Goal: Information Seeking & Learning: Learn about a topic

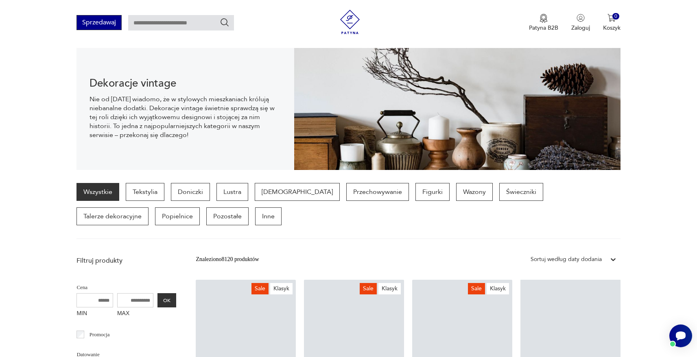
click at [113, 20] on button "Sprzedawaj" at bounding box center [99, 22] width 45 height 15
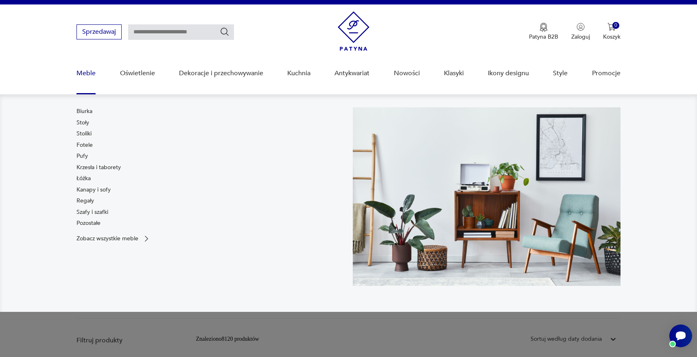
click at [84, 71] on link "Meble" at bounding box center [86, 73] width 19 height 31
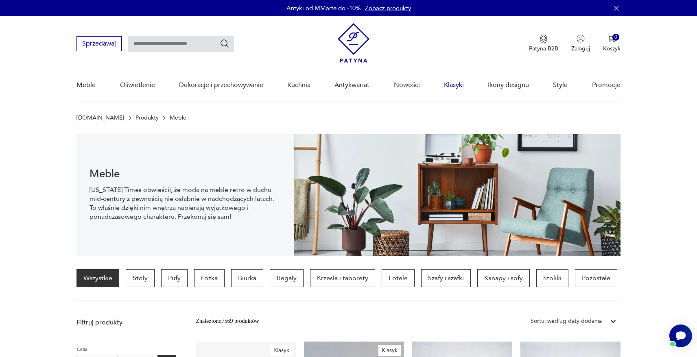
click at [453, 82] on link "Klasyki" at bounding box center [454, 85] width 20 height 31
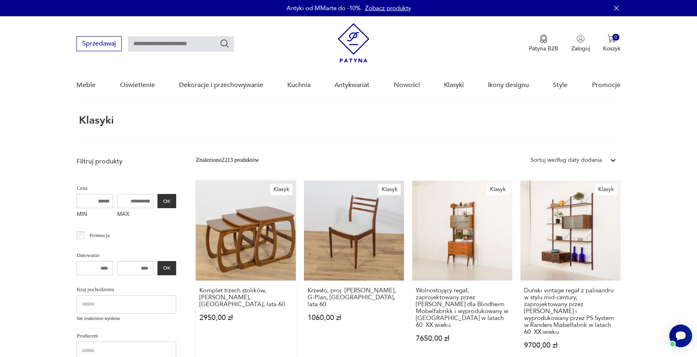
click at [229, 335] on link "Klasyk Komplet trzech stolików, Parker Knoll, Wielka Brytania, lata 60. 2950,00…" at bounding box center [246, 273] width 100 height 184
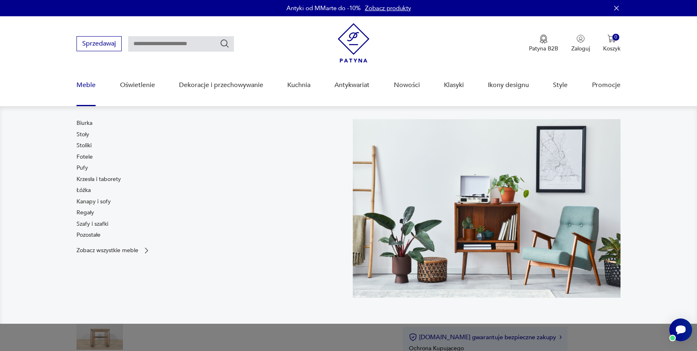
click at [93, 81] on link "Meble" at bounding box center [86, 85] width 19 height 31
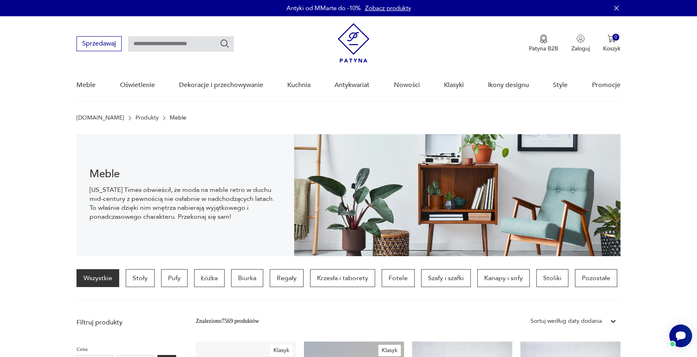
click at [352, 32] on img at bounding box center [354, 42] width 32 height 39
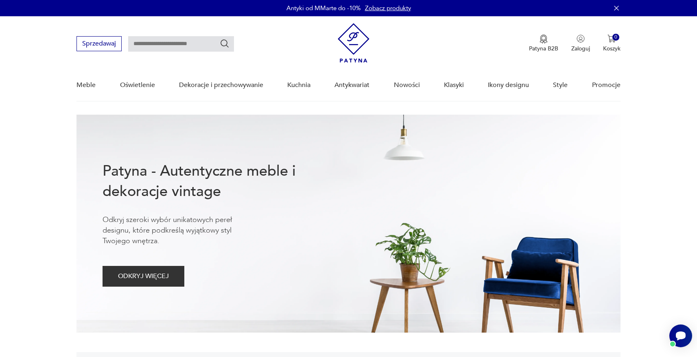
click at [56, 66] on nav "Sprzedawaj Patyna B2B Zaloguj 0 Koszyk Twój koszyk ( 0 ) Brak produktów w koszy…" at bounding box center [348, 58] width 697 height 85
click at [654, 91] on nav "Sprzedawaj Patyna B2B Zaloguj 0 Koszyk Twój koszyk ( 0 ) Brak produktów w koszy…" at bounding box center [348, 58] width 697 height 85
click at [53, 87] on nav "Sprzedawaj Patyna B2B Zaloguj 0 Koszyk Twój koszyk ( 0 ) Brak produktów w koszy…" at bounding box center [348, 58] width 697 height 85
